Goal: Task Accomplishment & Management: Manage account settings

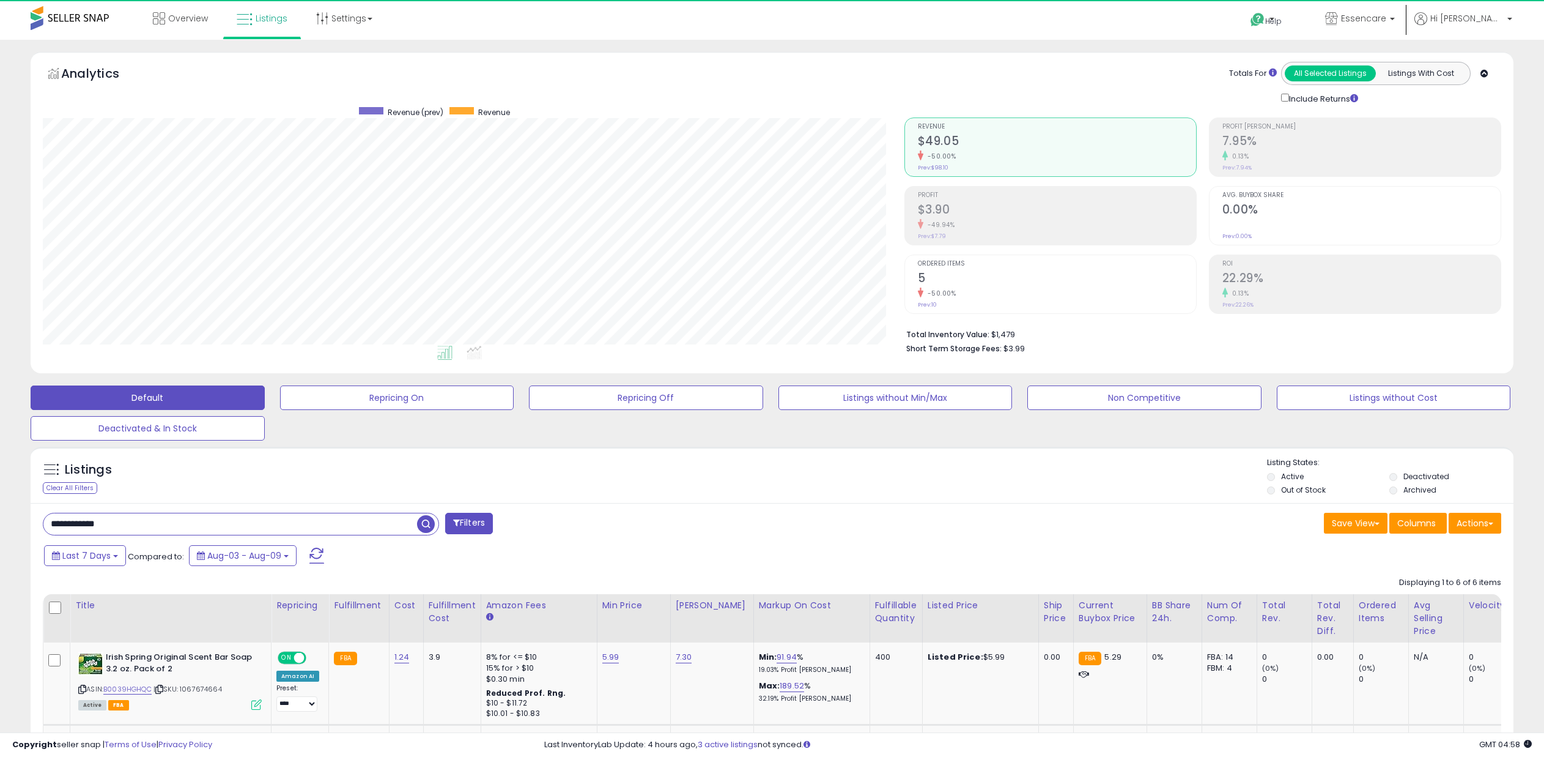
scroll to position [251, 861]
